Goal: Task Accomplishment & Management: Manage account settings

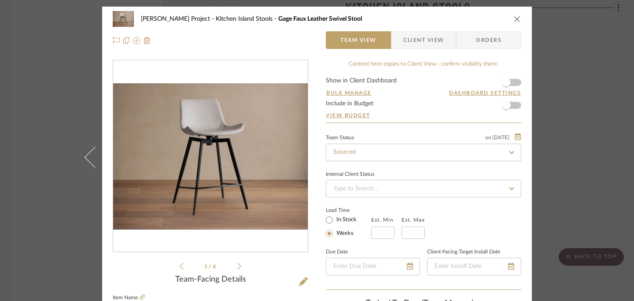
click at [515, 19] on icon "close" at bounding box center [517, 18] width 7 height 7
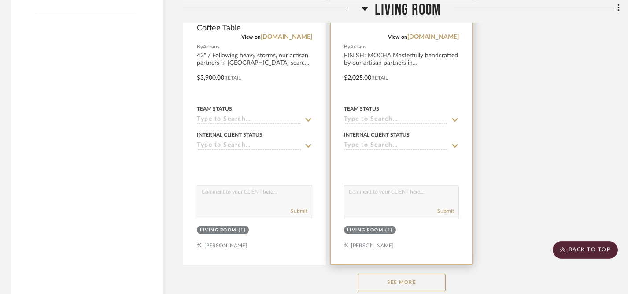
scroll to position [1172, 2]
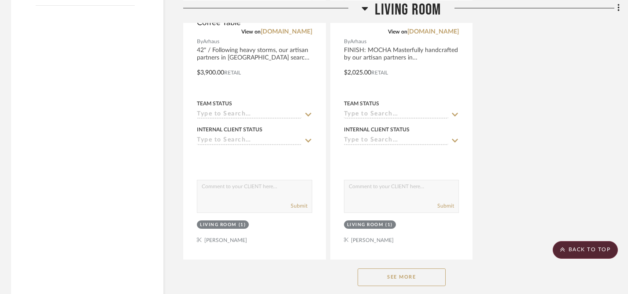
click at [402, 268] on button "See More" at bounding box center [402, 277] width 88 height 18
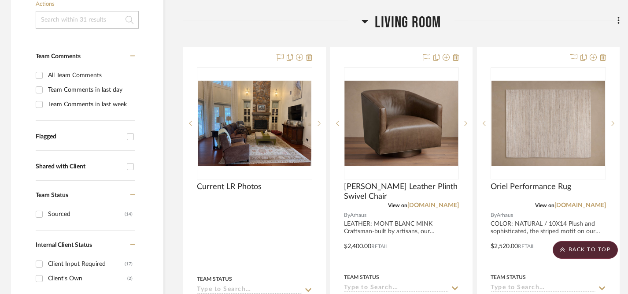
scroll to position [215, 2]
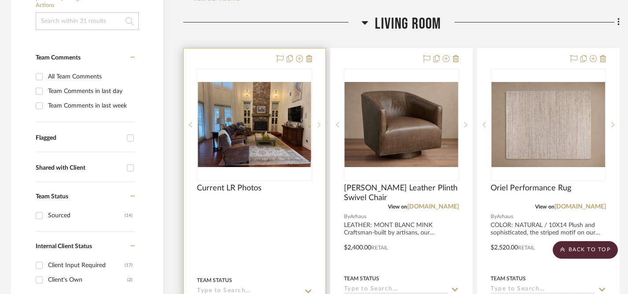
click at [320, 122] on icon at bounding box center [318, 125] width 3 height 6
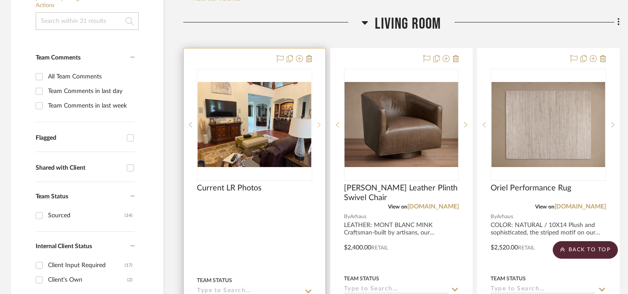
click at [320, 122] on icon at bounding box center [318, 125] width 3 height 6
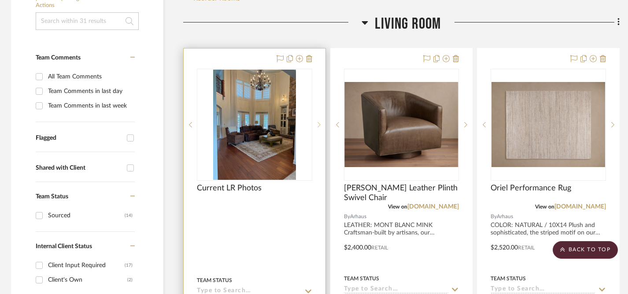
click at [320, 122] on icon at bounding box center [318, 125] width 3 height 6
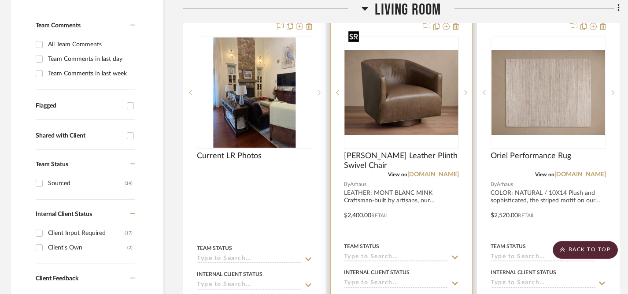
scroll to position [249, 2]
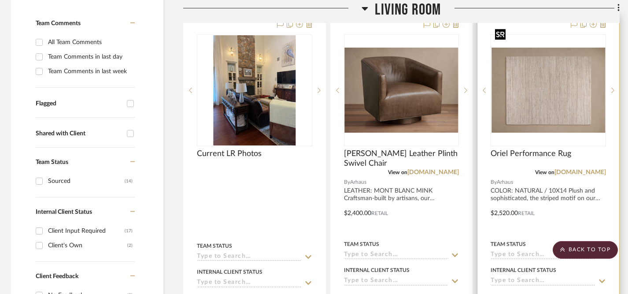
click at [563, 97] on img "0" at bounding box center [548, 90] width 114 height 85
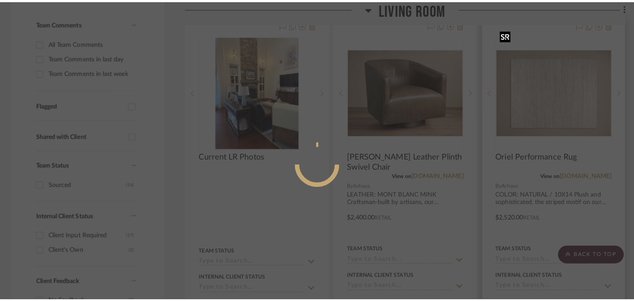
scroll to position [0, 0]
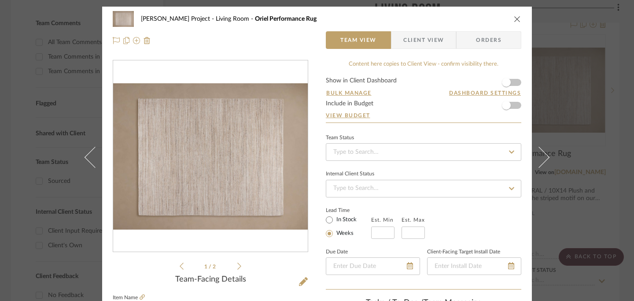
click at [237, 266] on icon at bounding box center [239, 266] width 4 height 8
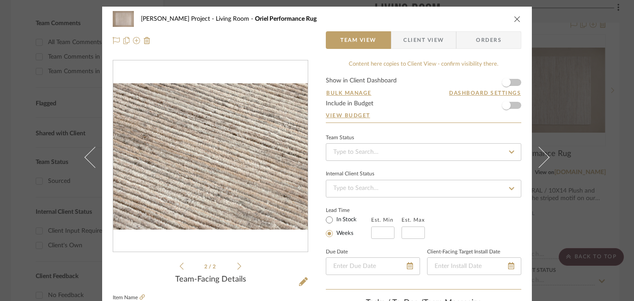
click at [514, 18] on icon "close" at bounding box center [517, 18] width 7 height 7
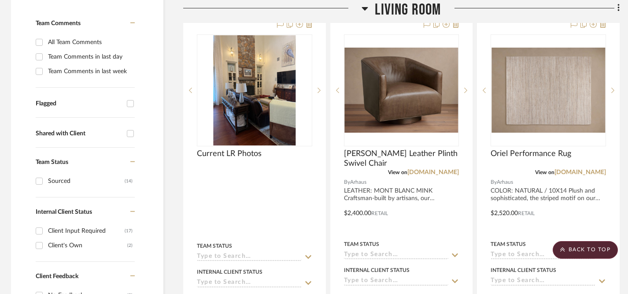
scroll to position [0, 2]
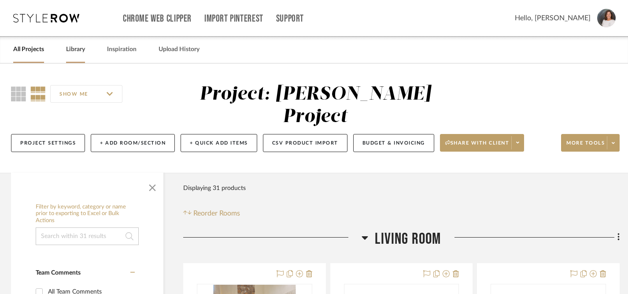
click at [75, 49] on link "Library" at bounding box center [75, 50] width 19 height 12
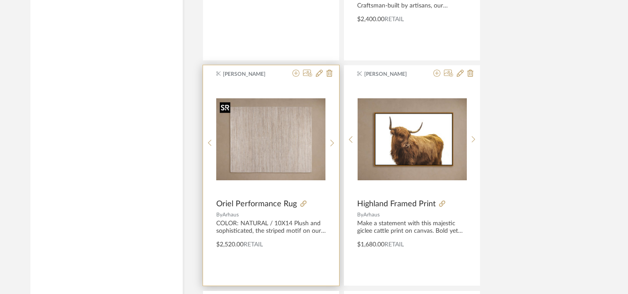
click at [263, 150] on img "0" at bounding box center [270, 139] width 109 height 82
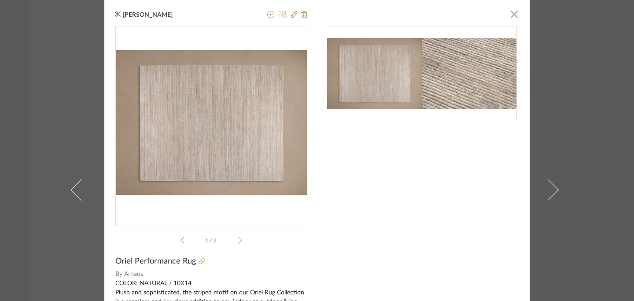
click at [282, 14] on icon at bounding box center [282, 14] width 9 height 7
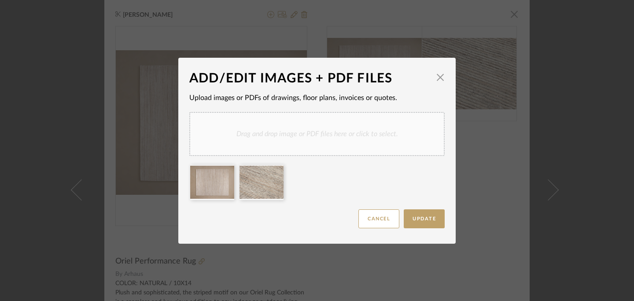
click at [345, 132] on div "Drag and drop image or PDF files here or click to select." at bounding box center [316, 134] width 255 height 44
click at [424, 221] on span "Update" at bounding box center [424, 218] width 23 height 5
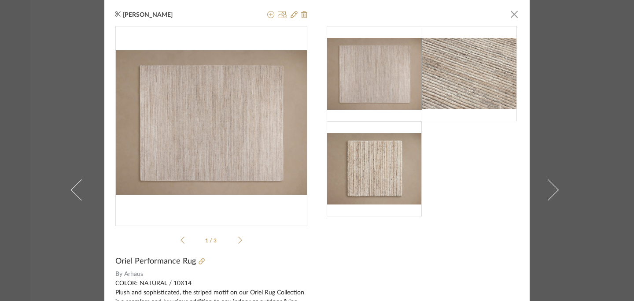
click at [372, 173] on img at bounding box center [374, 168] width 95 height 71
click at [356, 79] on img at bounding box center [374, 73] width 95 height 71
click at [473, 71] on img at bounding box center [469, 73] width 95 height 71
click at [238, 238] on icon at bounding box center [240, 240] width 4 height 8
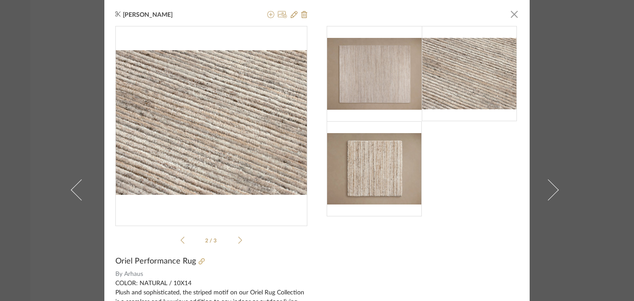
click at [238, 238] on icon at bounding box center [240, 240] width 4 height 8
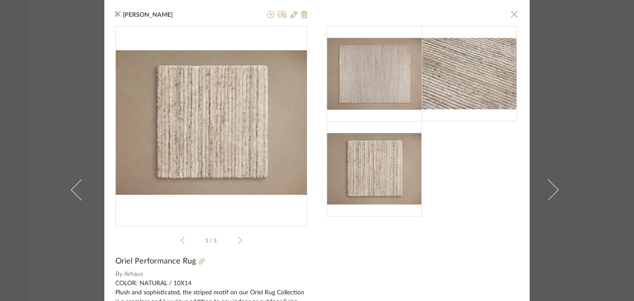
click at [508, 16] on span "button" at bounding box center [514, 14] width 18 height 18
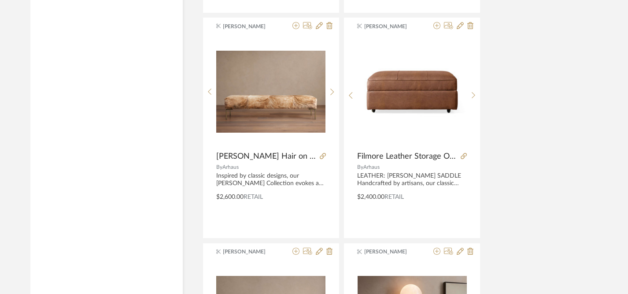
scroll to position [2399, 2]
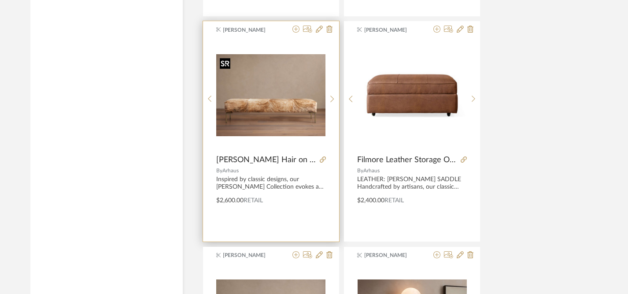
click at [286, 114] on img "0" at bounding box center [270, 95] width 109 height 82
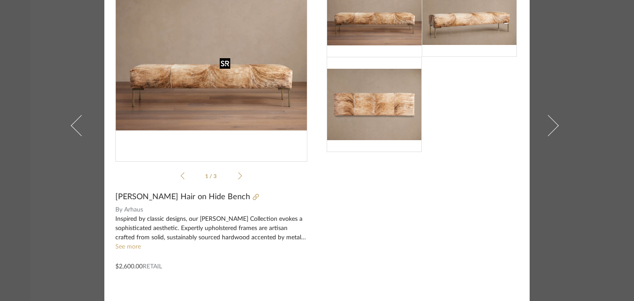
scroll to position [78, 0]
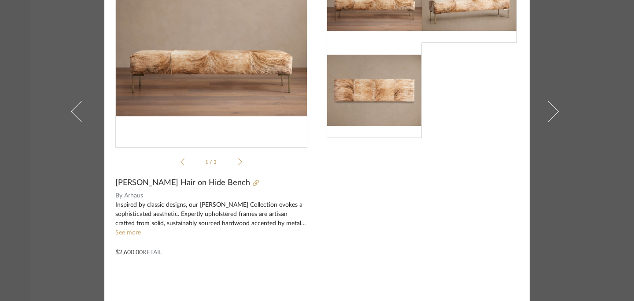
click at [238, 162] on icon at bounding box center [240, 162] width 4 height 8
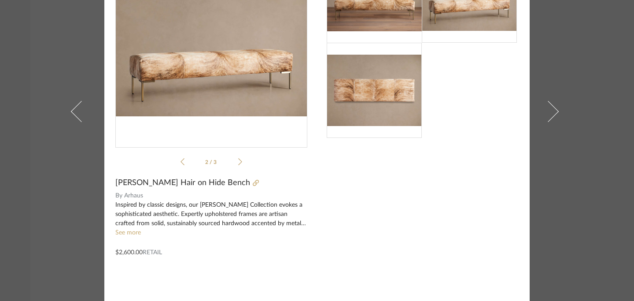
click at [238, 162] on icon at bounding box center [240, 162] width 4 height 8
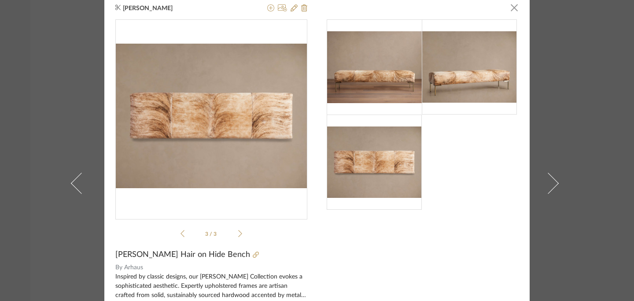
scroll to position [0, 0]
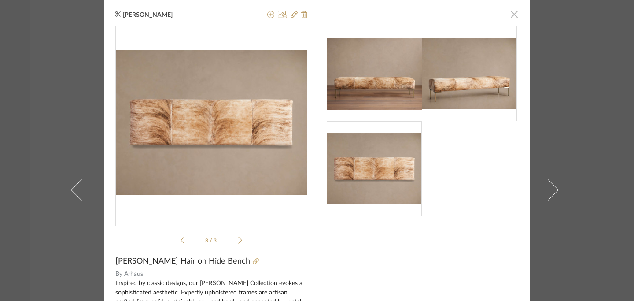
click at [511, 17] on span "button" at bounding box center [514, 14] width 18 height 18
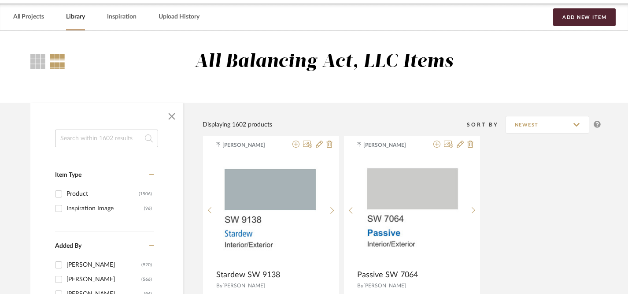
scroll to position [0, 2]
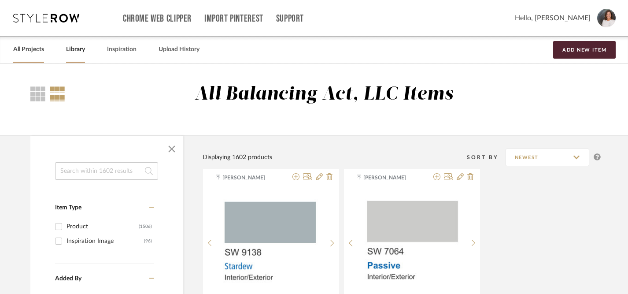
click at [26, 52] on link "All Projects" at bounding box center [28, 50] width 31 height 12
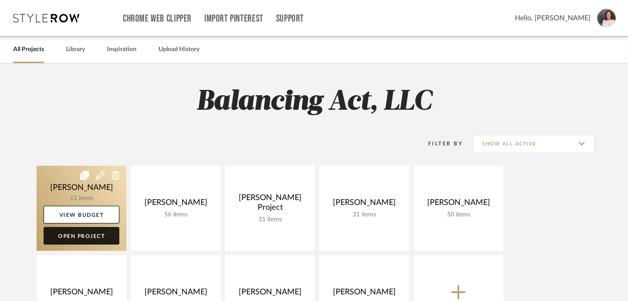
click at [92, 235] on link "Open Project" at bounding box center [82, 236] width 76 height 18
